Goal: Transaction & Acquisition: Book appointment/travel/reservation

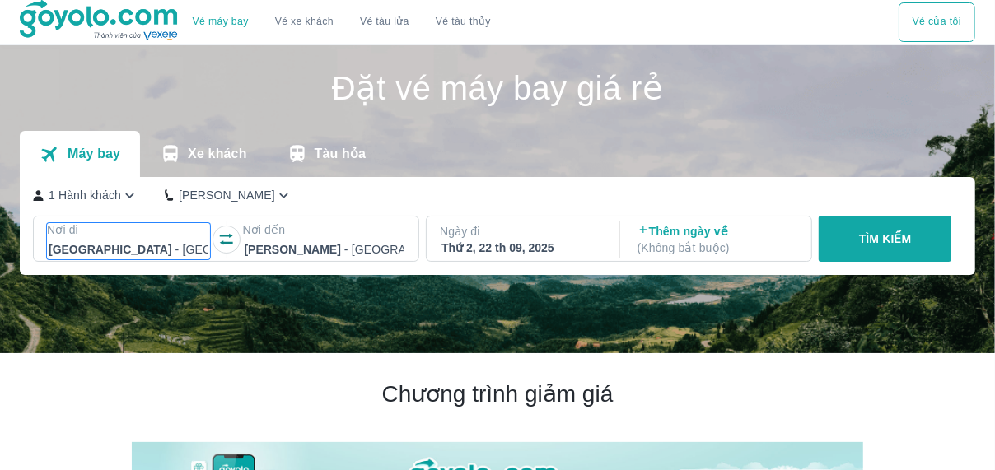
click at [137, 253] on div at bounding box center [129, 250] width 160 height 20
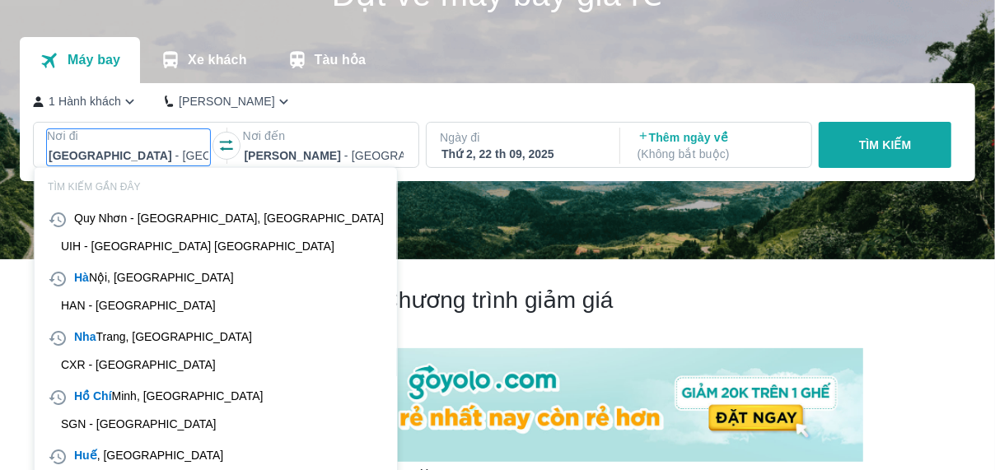
scroll to position [95, 0]
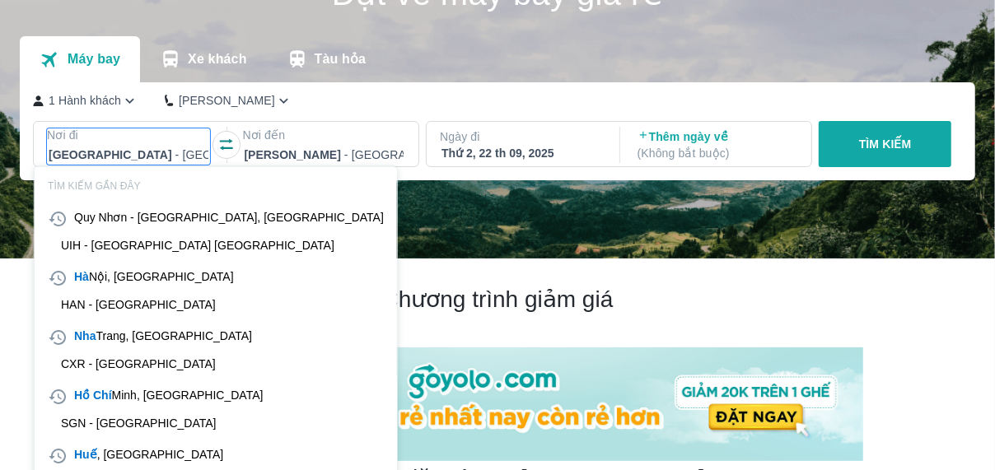
click at [224, 140] on icon "button" at bounding box center [226, 145] width 16 height 16
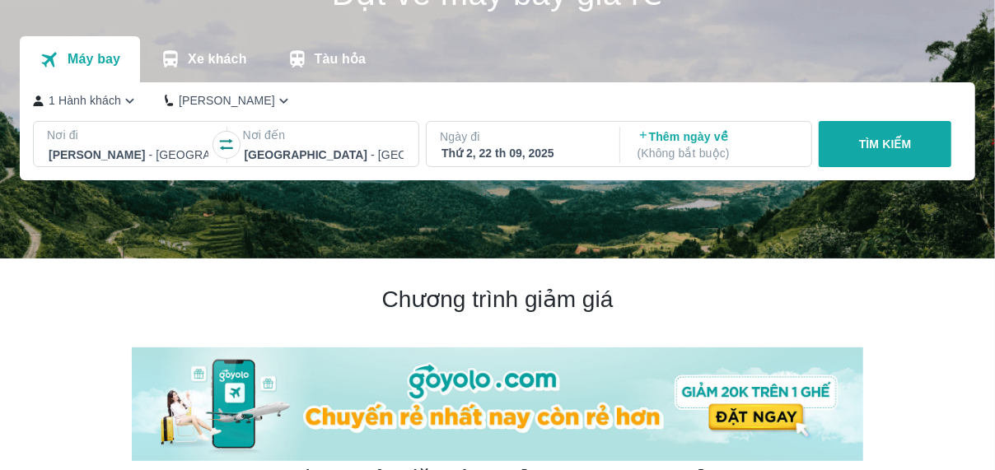
click at [299, 154] on div at bounding box center [324, 155] width 160 height 20
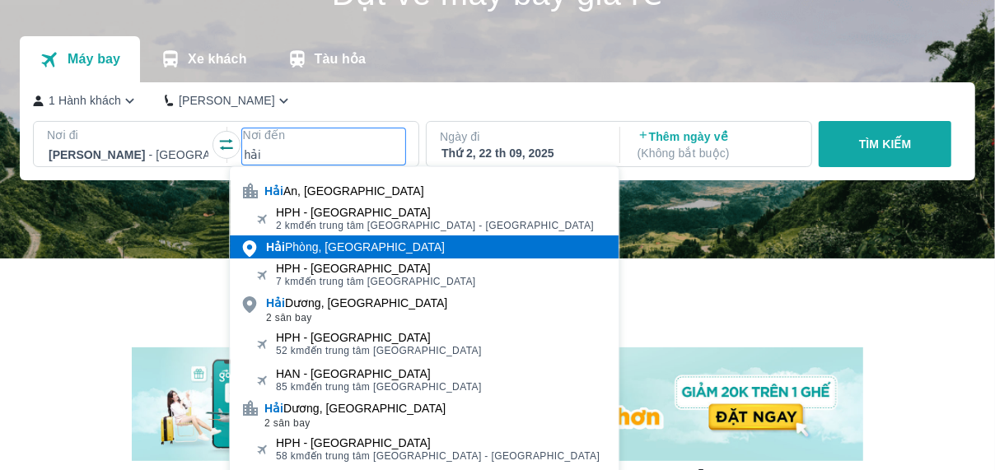
type input "hải"
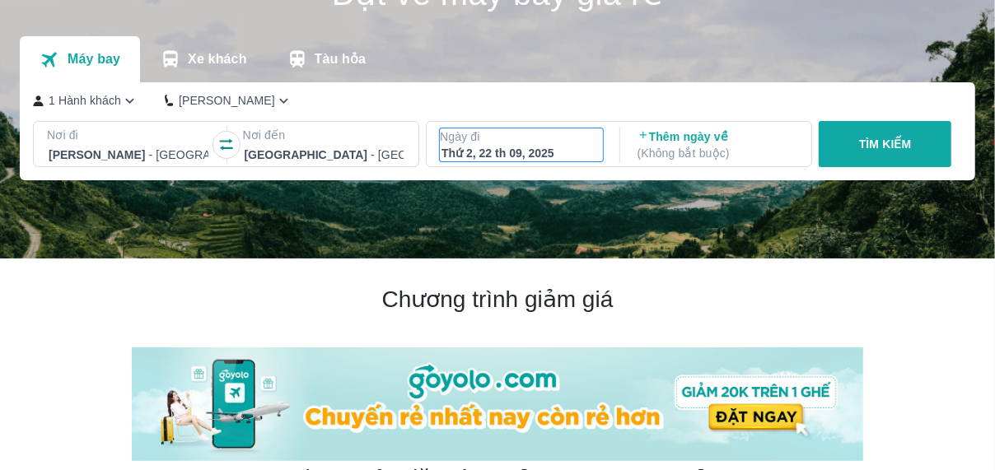
click at [520, 155] on div "Thứ 2, 22 th 09, 2025" at bounding box center [521, 153] width 160 height 16
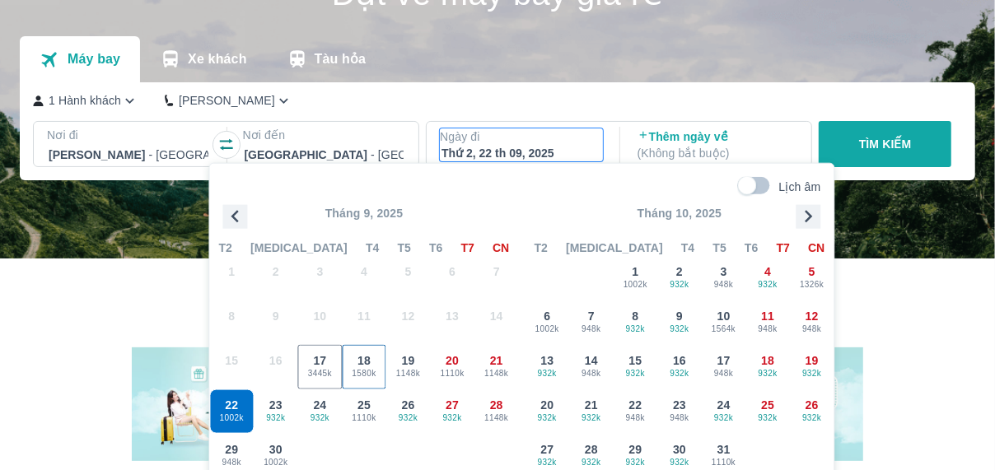
click at [362, 366] on span "1580k" at bounding box center [364, 372] width 43 height 13
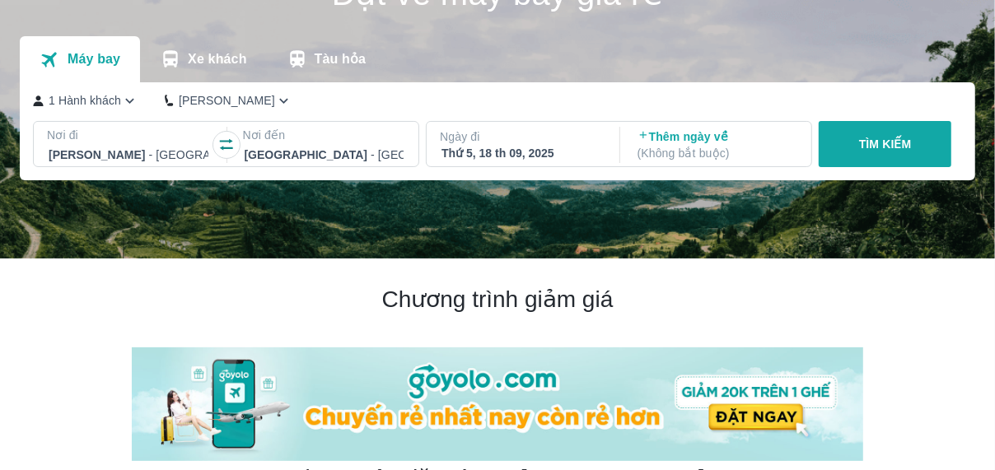
click at [849, 167] on div "TÌM KIẾM" at bounding box center [881, 144] width 139 height 46
click at [853, 157] on button "TÌM KIẾM" at bounding box center [884, 144] width 133 height 46
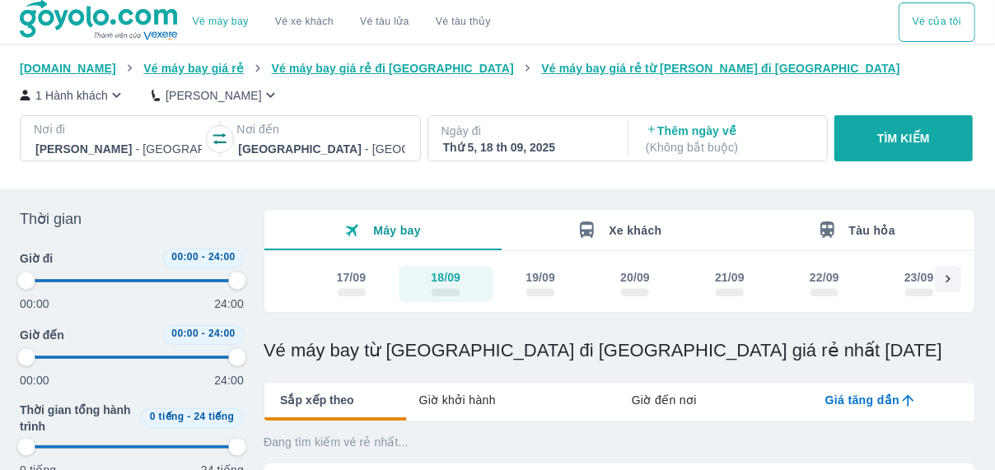
type input "97.9166666666667"
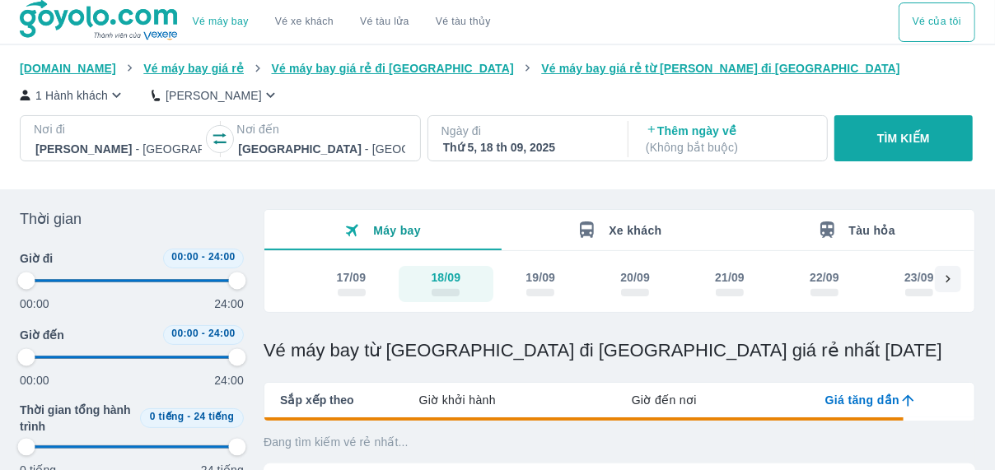
type input "97.9166666666667"
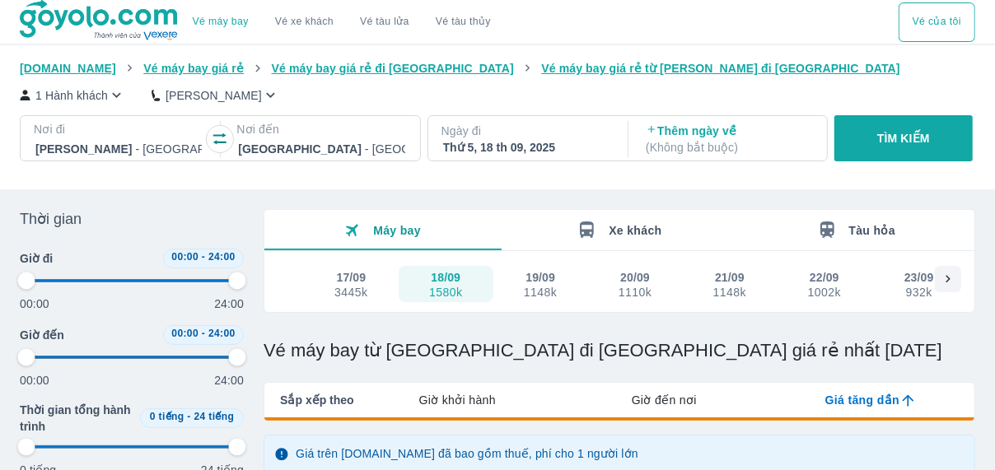
type input "97.9166666666667"
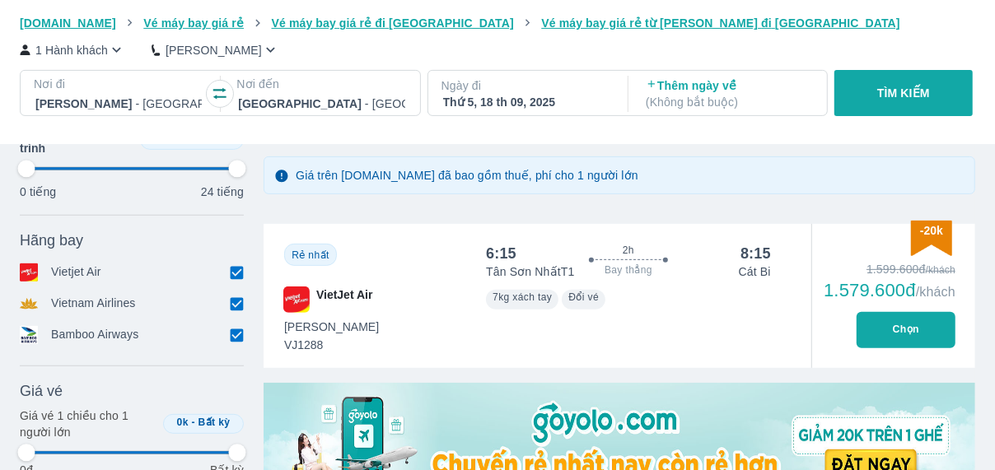
type input "97.9166666666667"
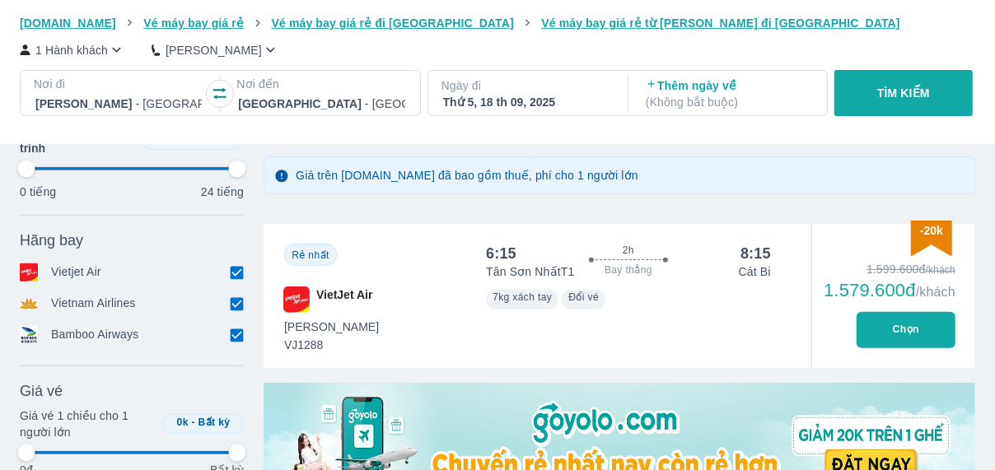
type input "97.9166666666667"
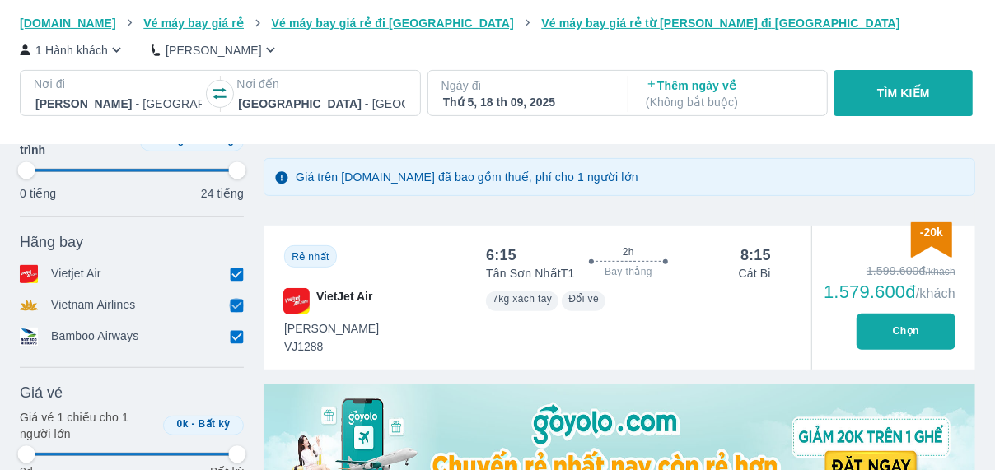
click at [231, 306] on input "checkbox" at bounding box center [236, 305] width 15 height 15
checkbox input "false"
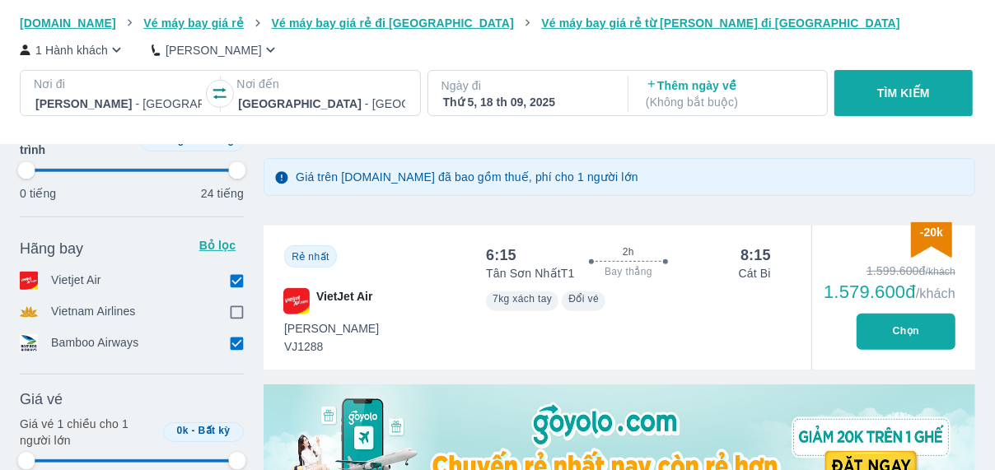
click at [239, 351] on input "checkbox" at bounding box center [236, 343] width 15 height 15
checkbox input "false"
type input "97.9166666666667"
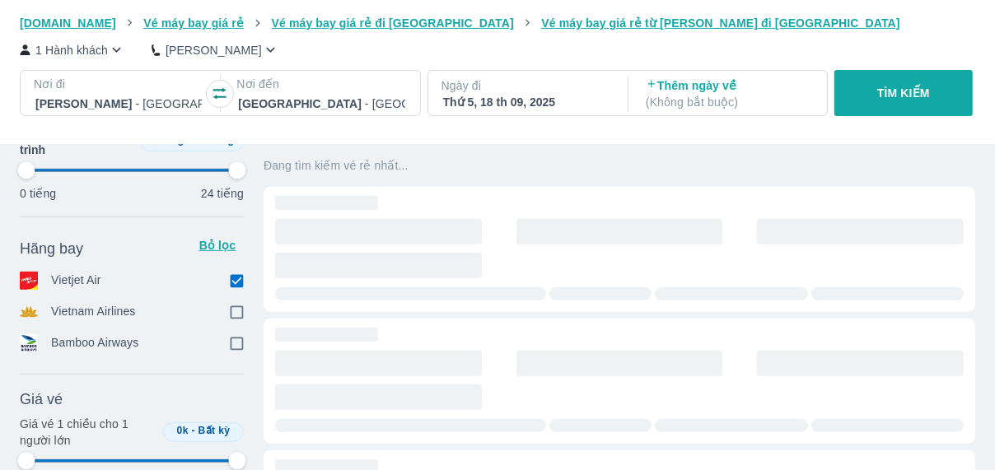
type input "97.9166666666667"
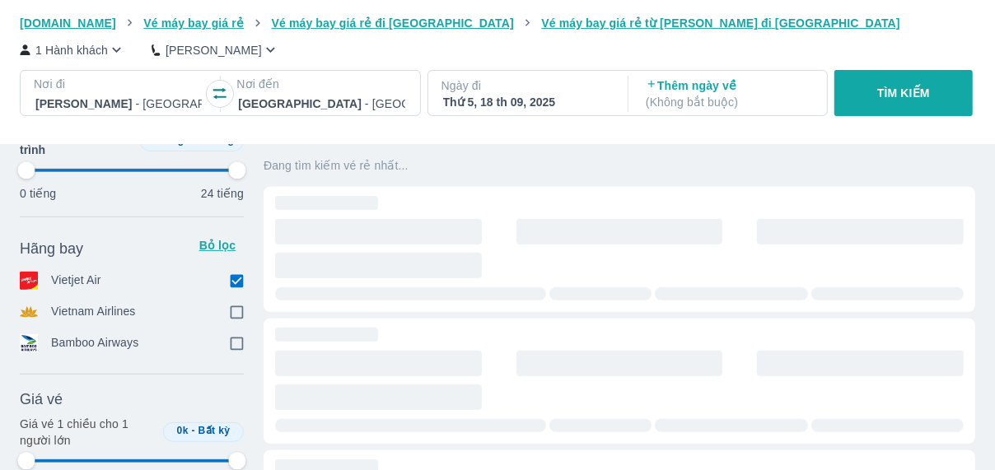
type input "97.9166666666667"
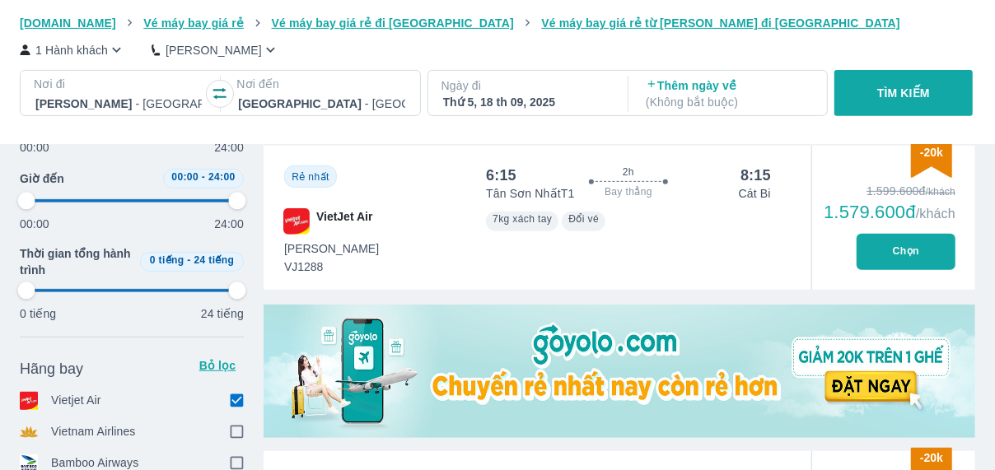
scroll to position [357, 0]
type input "97.9166666666667"
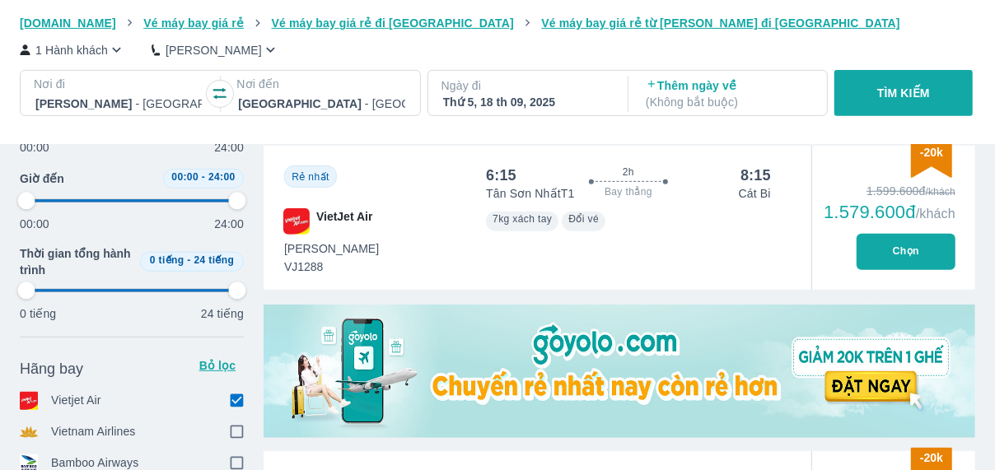
type input "97.9166666666667"
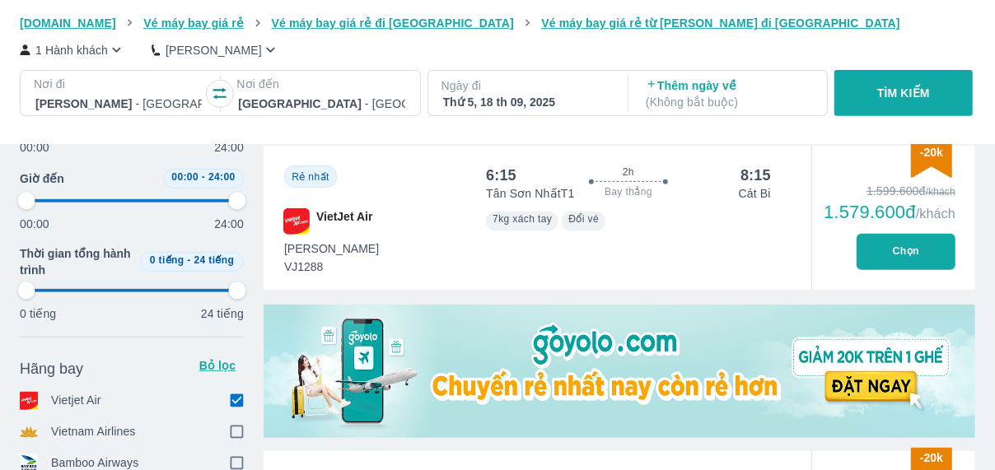
type input "97.9166666666667"
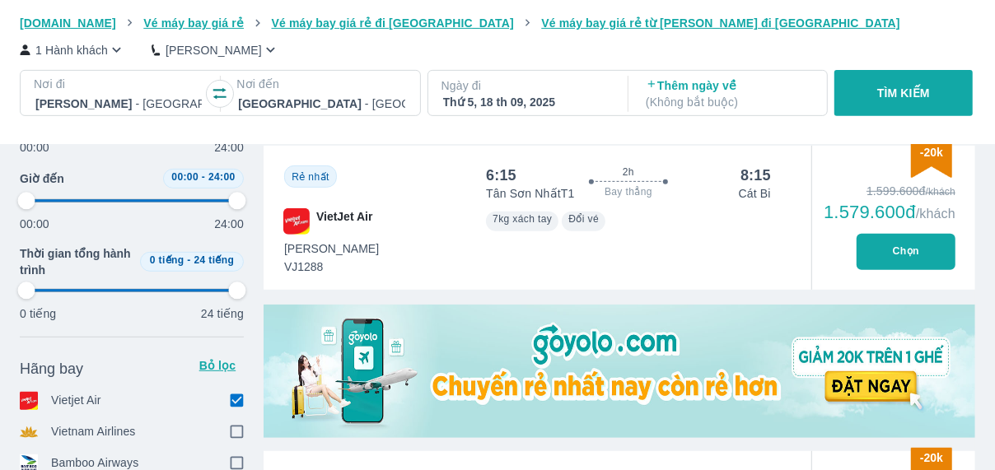
type input "97.9166666666667"
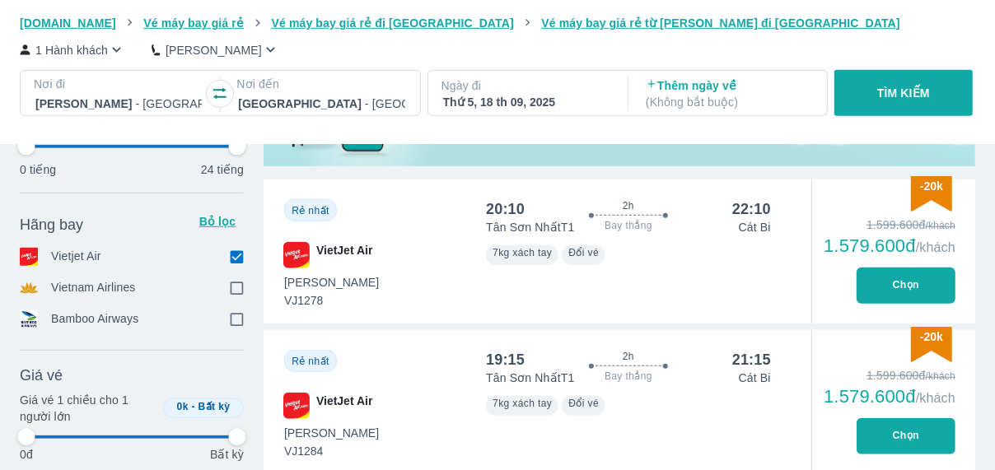
type input "97.9166666666667"
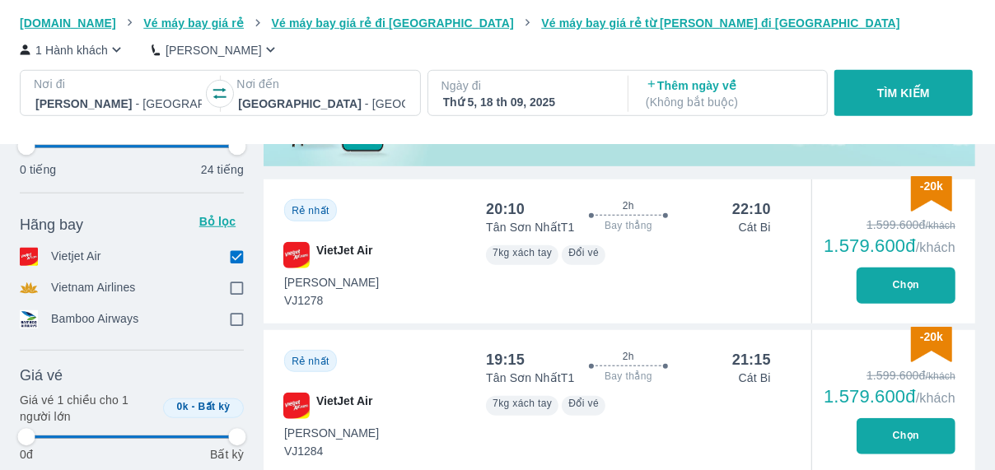
type input "97.9166666666667"
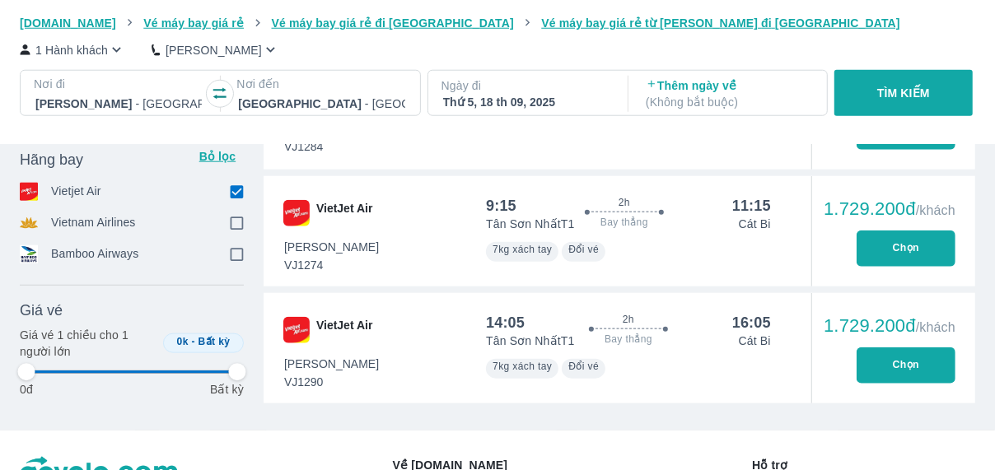
scroll to position [935, 0]
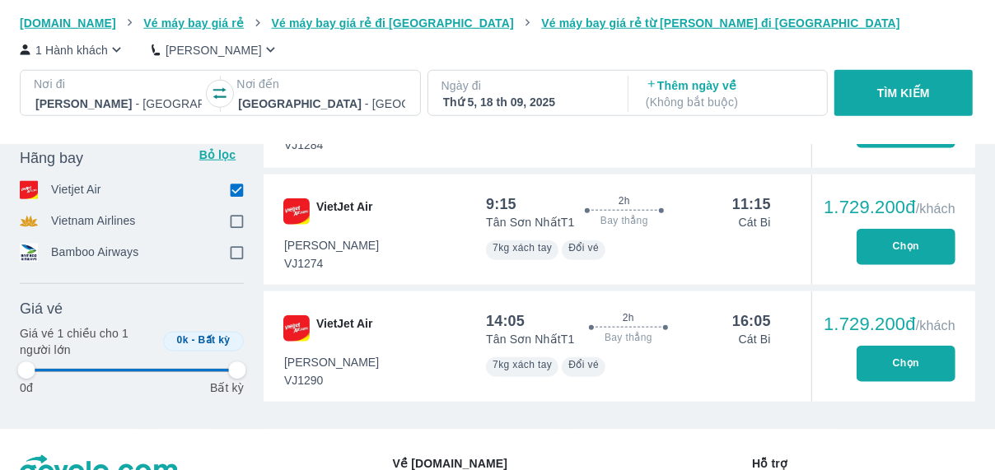
type input "97.9166666666667"
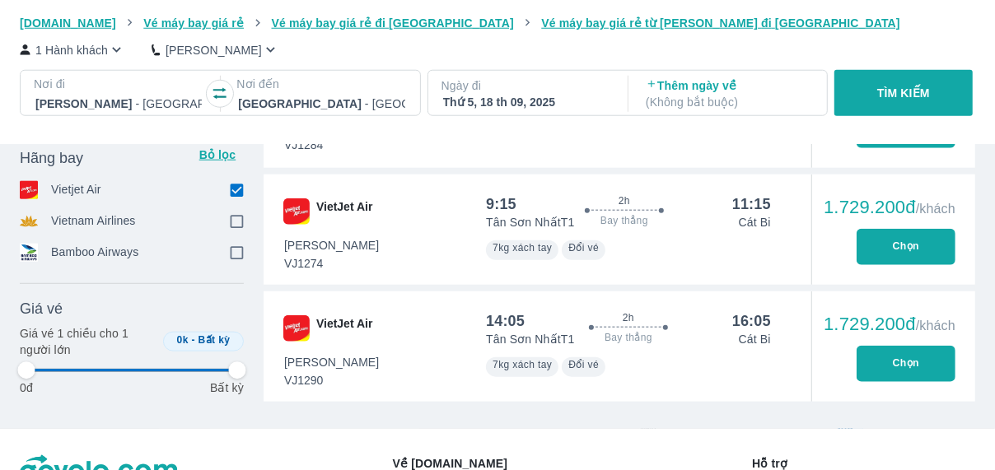
type input "97.9166666666667"
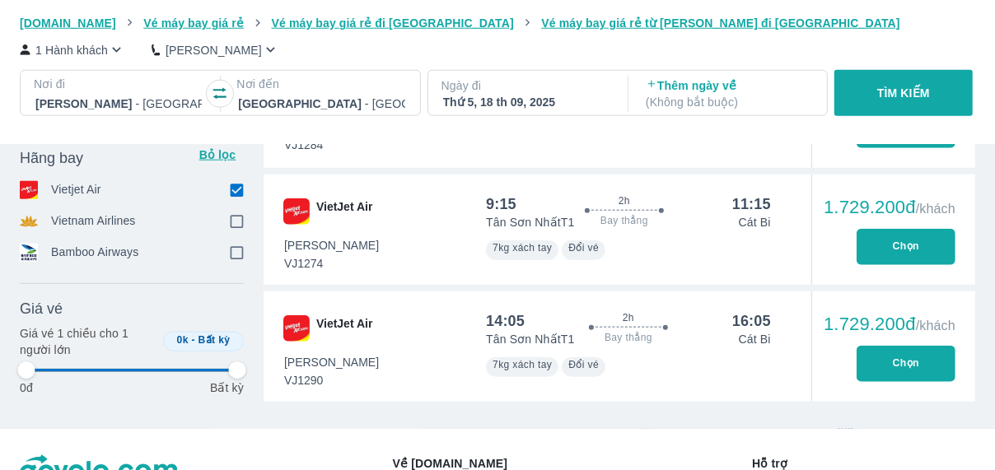
type input "97.9166666666667"
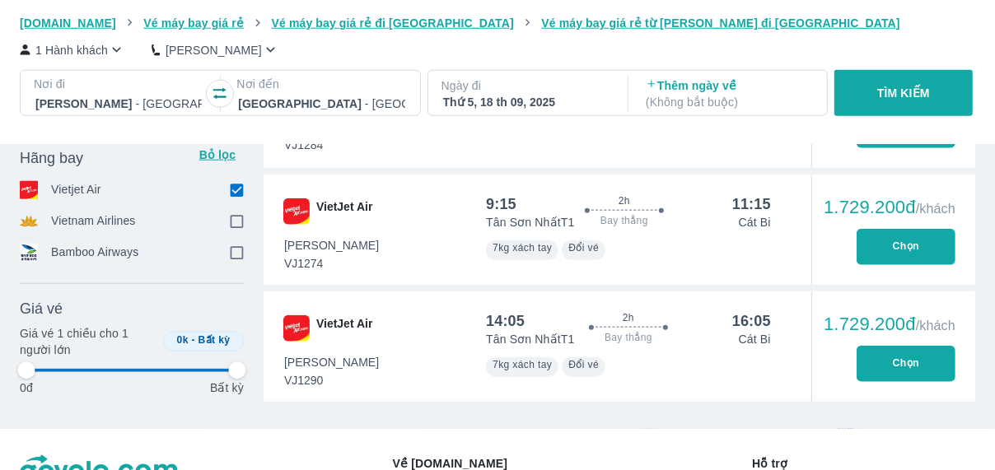
type input "97.9166666666667"
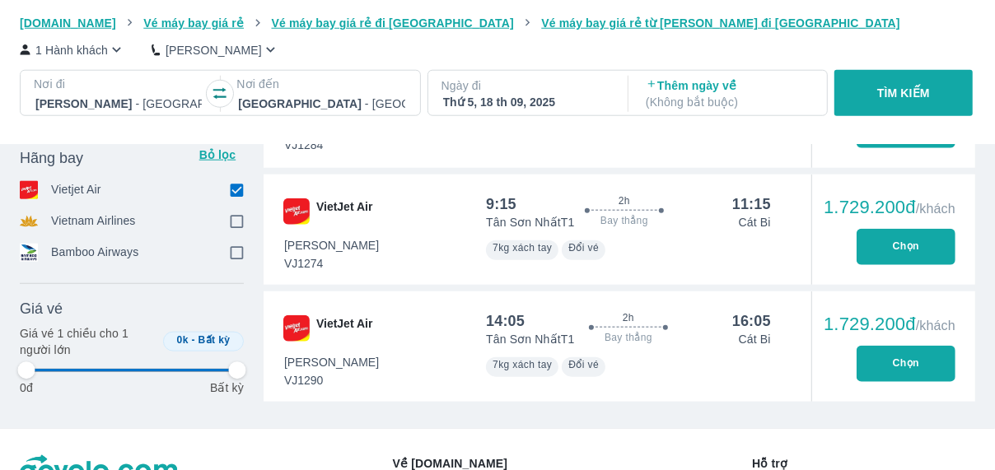
type input "97.9166666666667"
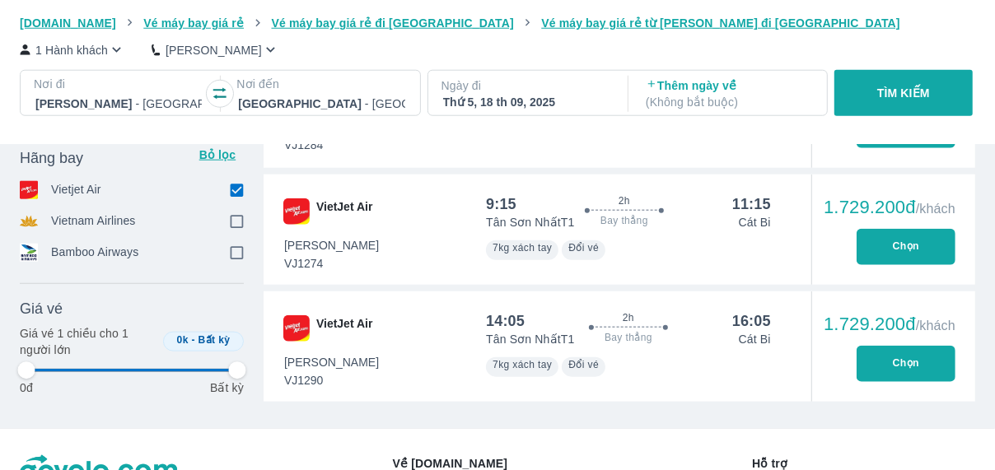
type input "97.9166666666667"
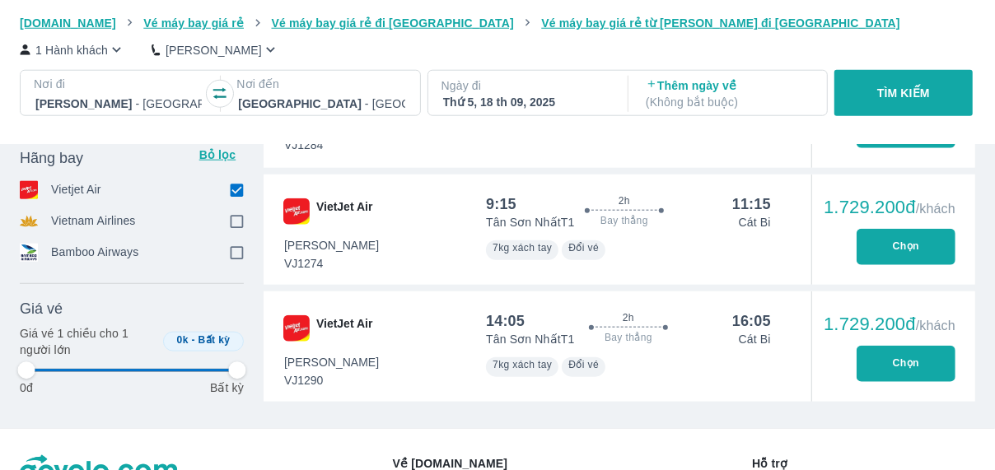
type input "97.9166666666667"
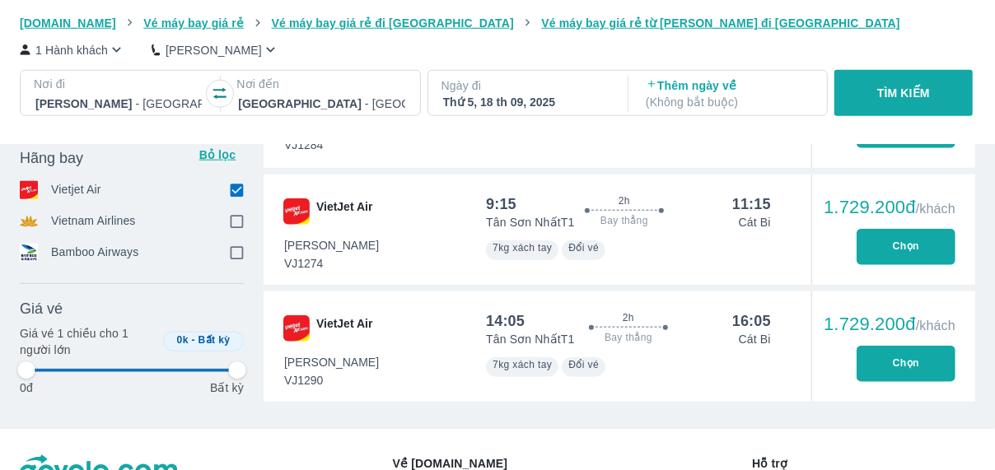
type input "97.9166666666667"
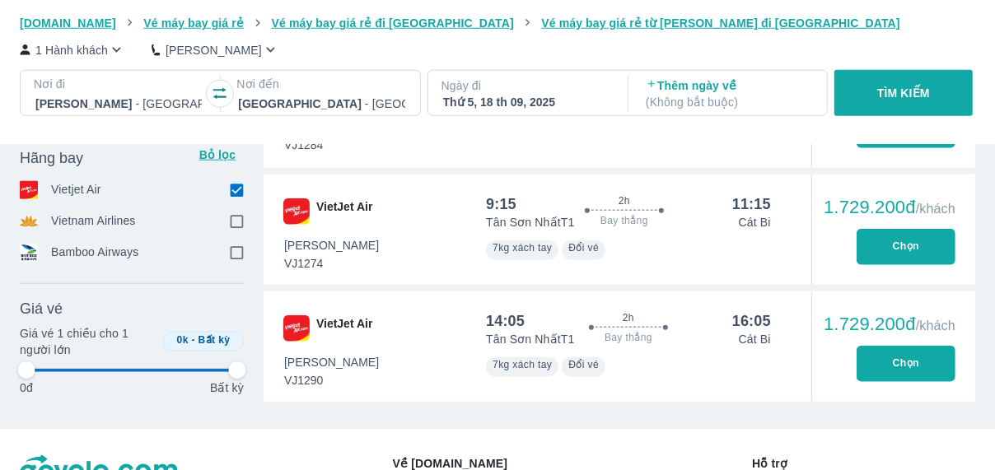
type input "97.9166666666667"
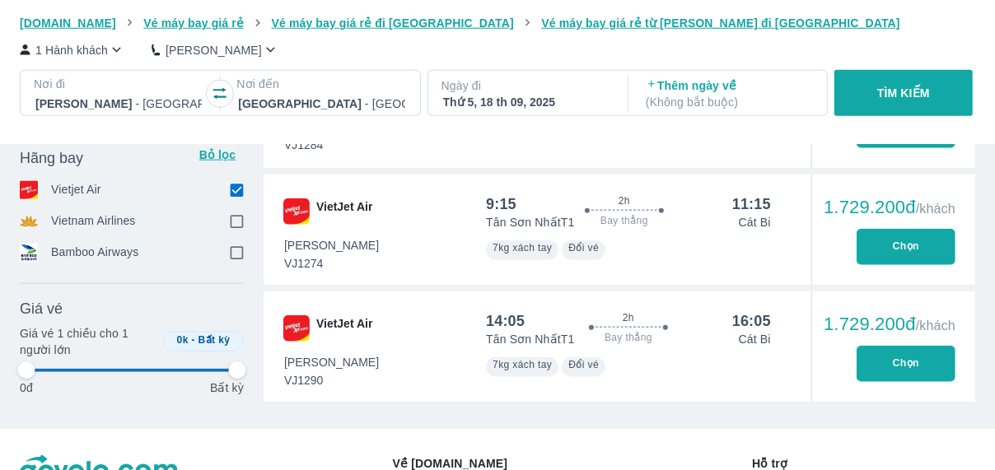
type input "97.9166666666667"
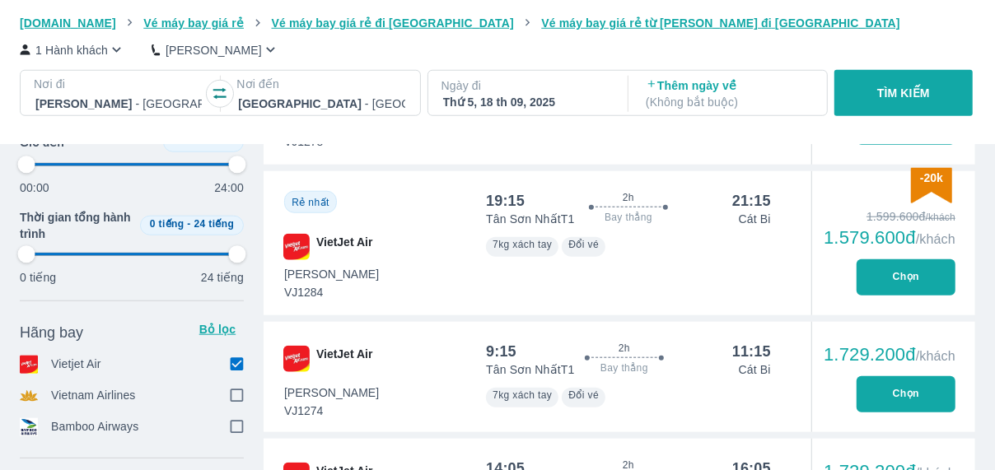
scroll to position [784, 0]
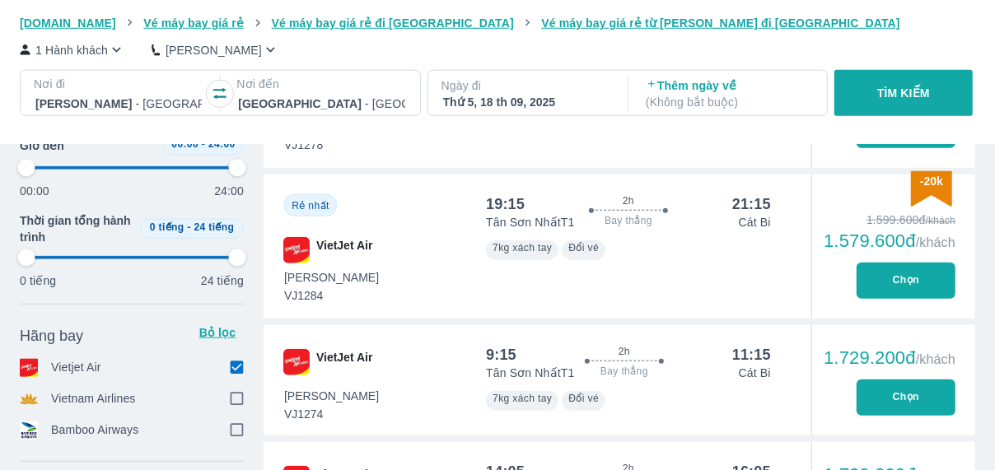
type input "97.9166666666667"
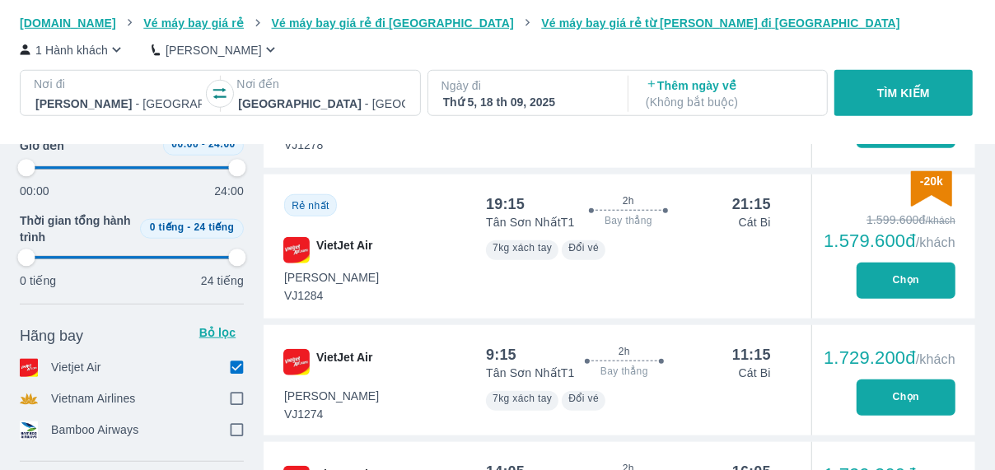
type input "97.9166666666667"
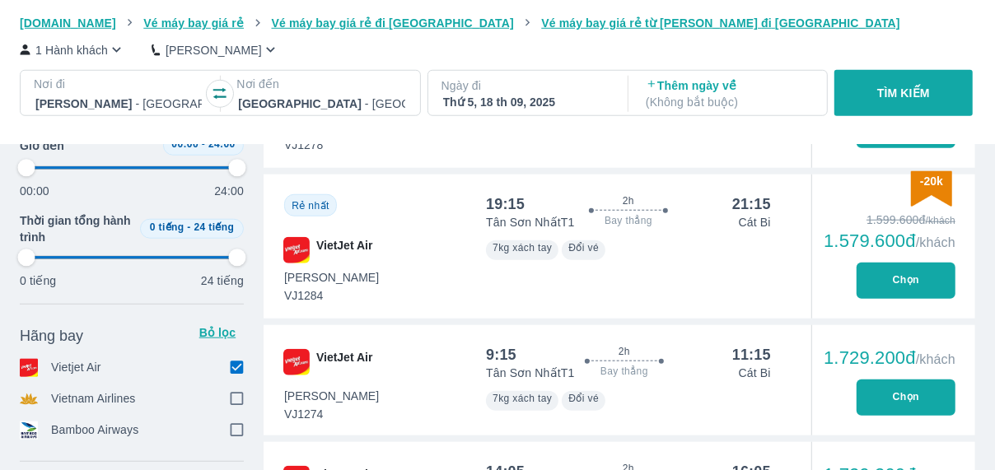
type input "97.9166666666667"
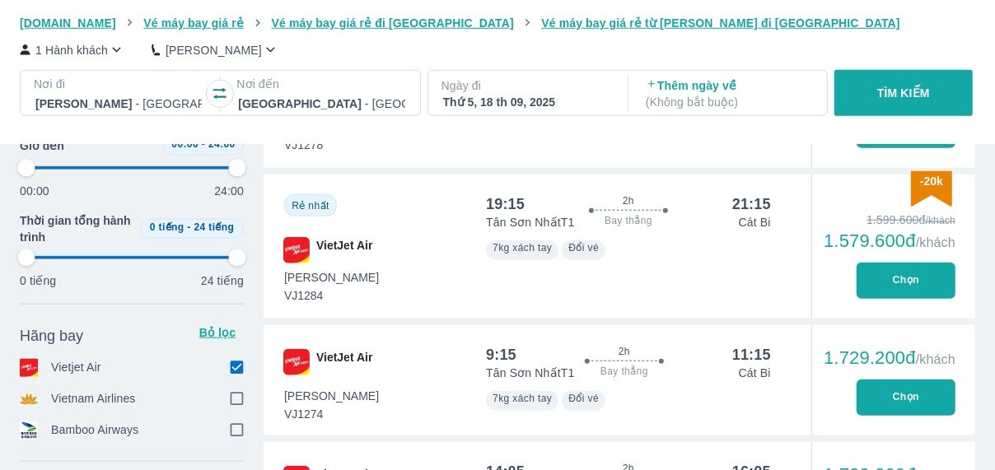
type input "97.9166666666667"
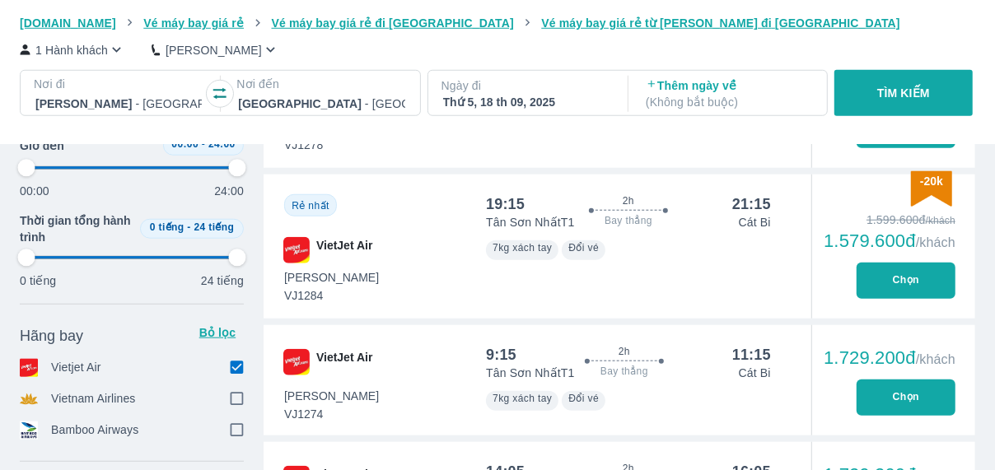
type input "97.9166666666667"
